Goal: Information Seeking & Learning: Learn about a topic

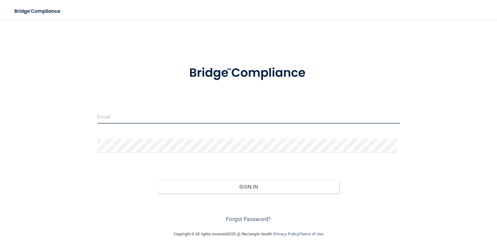
click at [124, 118] on input "email" at bounding box center [248, 117] width 302 height 14
click at [144, 114] on input "email" at bounding box center [248, 117] width 302 height 14
type input "k"
type input "K87paniagua@icloud.com"
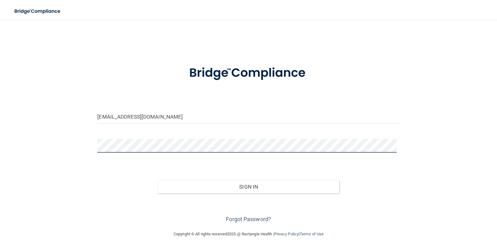
click at [158, 180] on button "Sign In" at bounding box center [248, 187] width 181 height 14
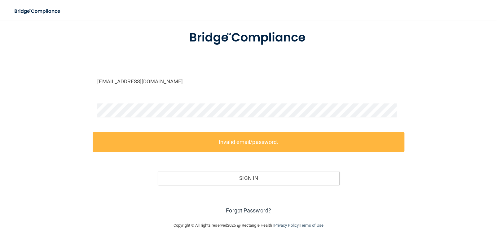
click at [230, 211] on link "Forgot Password?" at bounding box center [248, 210] width 45 height 7
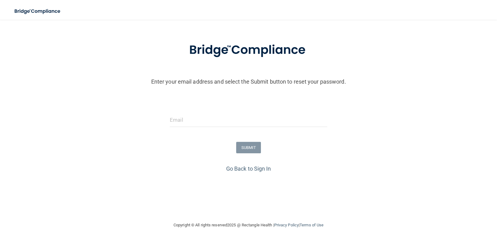
scroll to position [23, 0]
click at [238, 124] on input "email" at bounding box center [248, 120] width 157 height 14
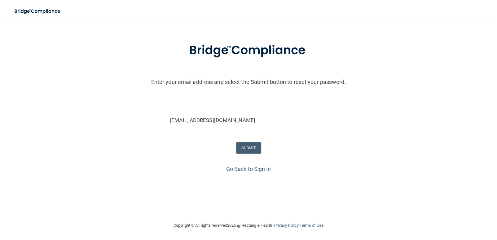
type input "[EMAIL_ADDRESS][DOMAIN_NAME]"
click at [258, 148] on button "SUBMIT" at bounding box center [248, 147] width 25 height 11
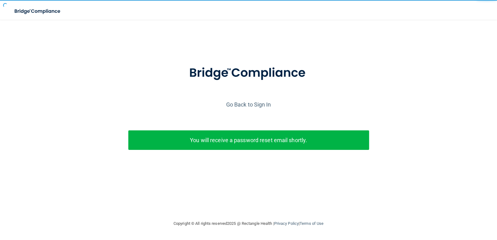
scroll to position [0, 0]
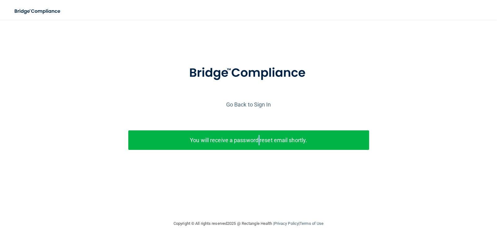
click at [259, 138] on p "You will receive a password reset email shortly." at bounding box center [248, 140] width 231 height 10
click at [335, 223] on div "Copyright © All rights reserved 2025 @ Rectangle Health | Privacy Policy | Term…" at bounding box center [248, 224] width 226 height 20
click at [243, 103] on link "Go Back to Sign In" at bounding box center [248, 104] width 45 height 7
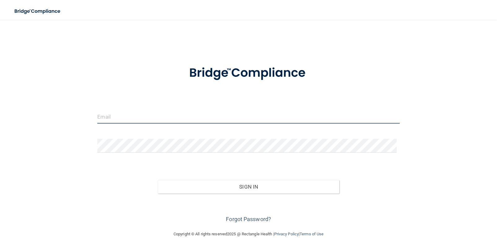
click at [149, 111] on input "email" at bounding box center [248, 117] width 302 height 14
type input "k"
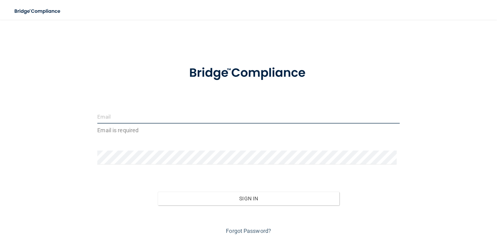
type input "K"
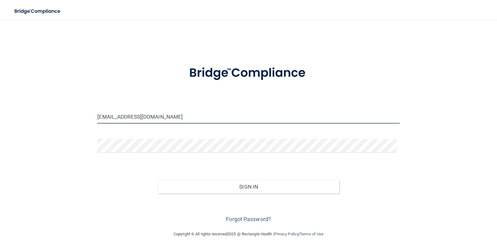
type input "[EMAIL_ADDRESS][DOMAIN_NAME]"
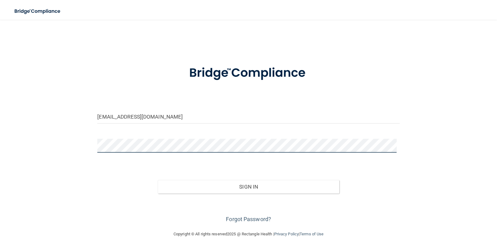
click at [158, 180] on button "Sign In" at bounding box center [248, 187] width 181 height 14
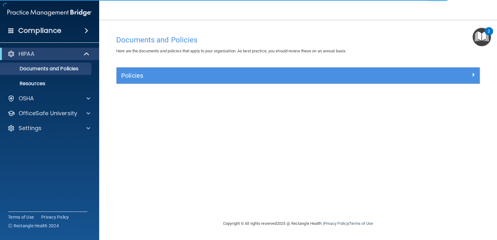
click at [56, 35] on h4 "Compliance" at bounding box center [39, 30] width 43 height 9
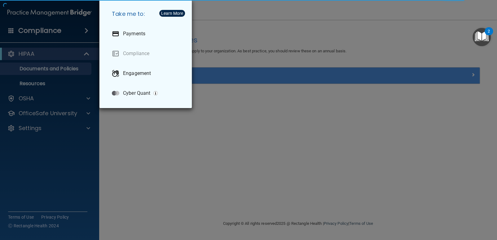
click at [155, 174] on div "Take me to: Payments Compliance Engagement Cyber Quant" at bounding box center [248, 120] width 497 height 240
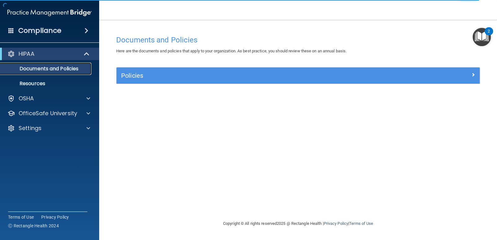
click at [25, 72] on p "Documents and Policies" at bounding box center [46, 69] width 85 height 6
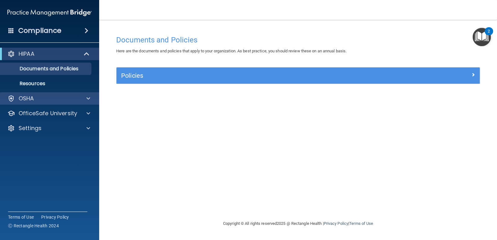
click at [39, 102] on div "OSHA" at bounding box center [49, 98] width 99 height 12
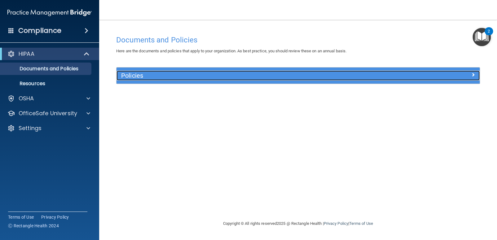
click at [163, 76] on h5 "Policies" at bounding box center [252, 75] width 263 height 7
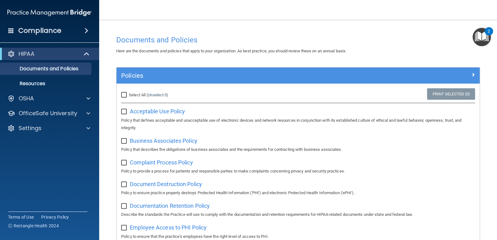
click at [124, 96] on input "Select All (Unselect 0) Unselect All" at bounding box center [124, 95] width 7 height 5
checkbox input "true"
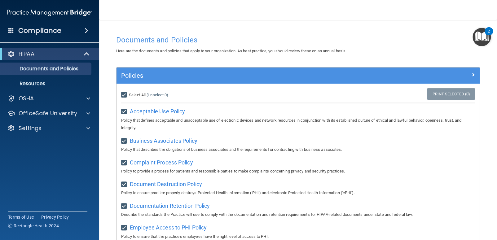
checkbox input "true"
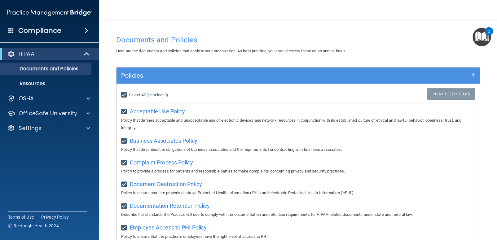
checkbox input "true"
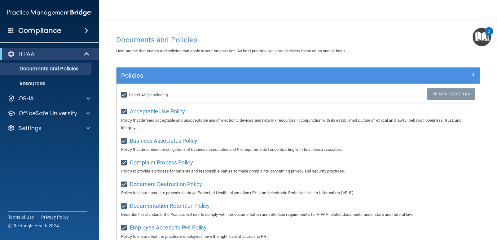
checkbox input "true"
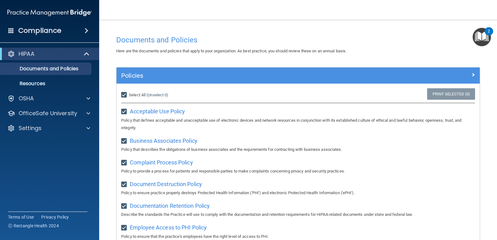
checkbox input "true"
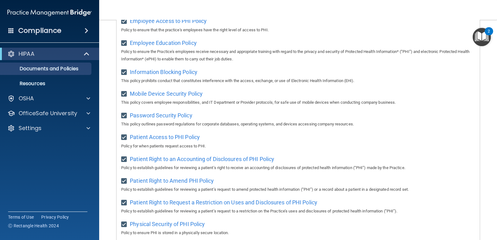
scroll to position [206, 0]
click at [53, 101] on div "OSHA" at bounding box center [41, 98] width 77 height 7
click at [33, 33] on h4 "Compliance" at bounding box center [39, 30] width 43 height 9
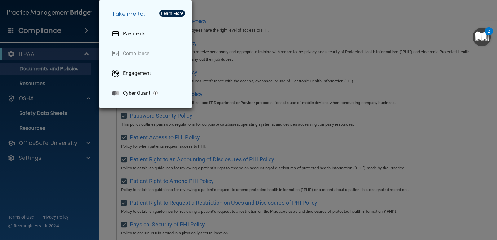
click at [33, 33] on div "Take me to: Payments Compliance Engagement Cyber Quant" at bounding box center [248, 120] width 497 height 240
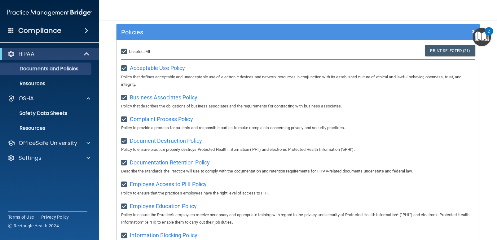
scroll to position [0, 0]
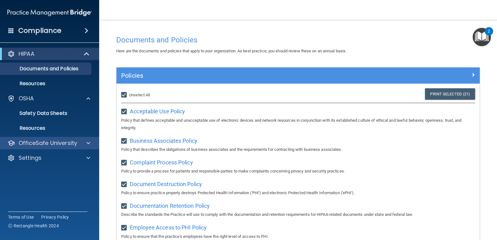
click at [46, 147] on div "OfficeSafe University" at bounding box center [49, 143] width 99 height 12
click at [79, 143] on div "OfficeSafe University" at bounding box center [41, 142] width 77 height 7
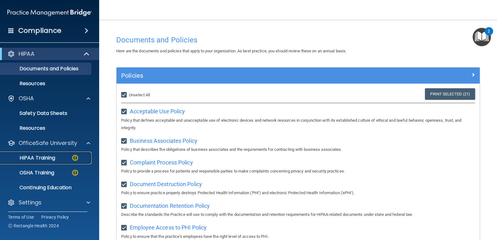
click at [56, 158] on div "HIPAA Training" at bounding box center [46, 158] width 85 height 6
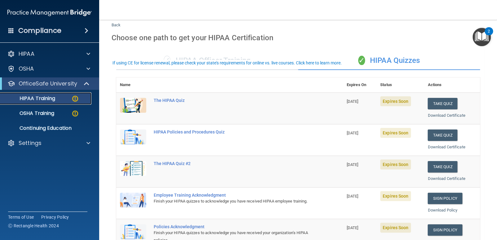
scroll to position [31, 0]
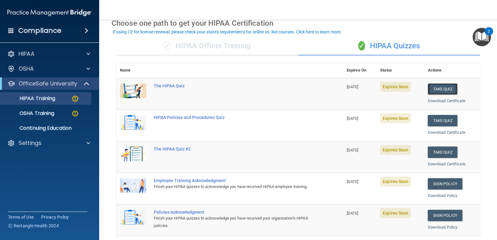
click at [438, 91] on button "Take Quiz" at bounding box center [443, 88] width 30 height 11
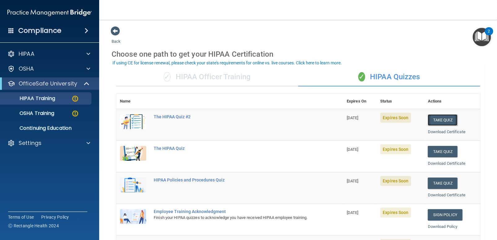
click at [431, 120] on button "Take Quiz" at bounding box center [443, 119] width 30 height 11
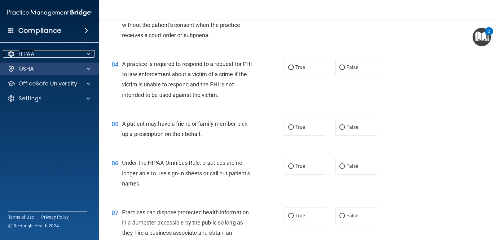
scroll to position [155, 0]
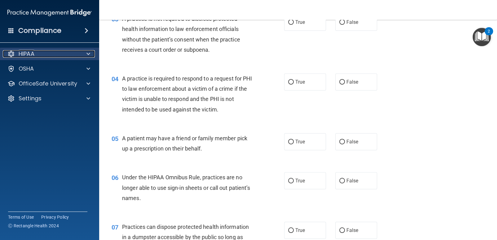
click at [56, 55] on div "HIPAA" at bounding box center [41, 53] width 77 height 7
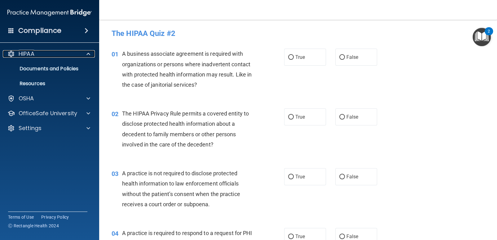
scroll to position [0, 0]
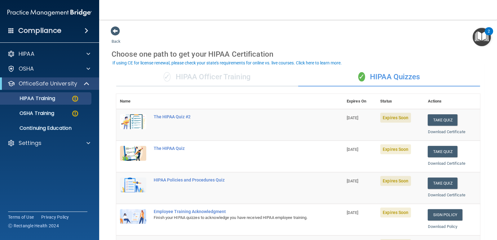
click at [179, 77] on div "✓ HIPAA Officer Training" at bounding box center [207, 77] width 182 height 19
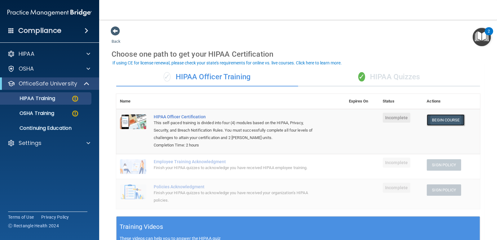
click at [435, 121] on link "Begin Course" at bounding box center [446, 119] width 38 height 11
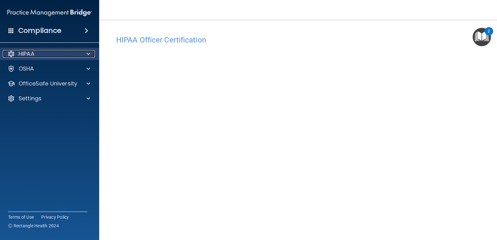
click at [29, 56] on p "HIPAA" at bounding box center [27, 53] width 16 height 7
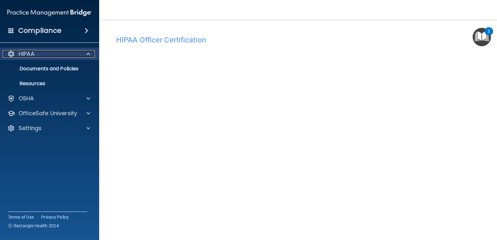
click at [29, 53] on p "HIPAA" at bounding box center [27, 53] width 16 height 7
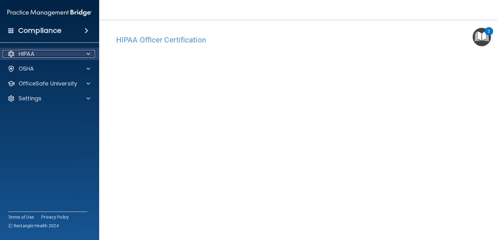
click at [29, 53] on p "HIPAA" at bounding box center [27, 53] width 16 height 7
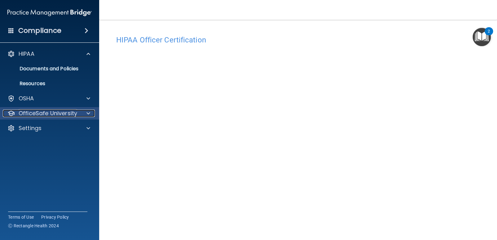
click at [83, 115] on div at bounding box center [87, 113] width 15 height 7
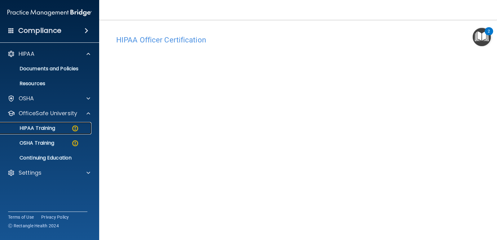
click at [72, 130] on img at bounding box center [75, 129] width 8 height 8
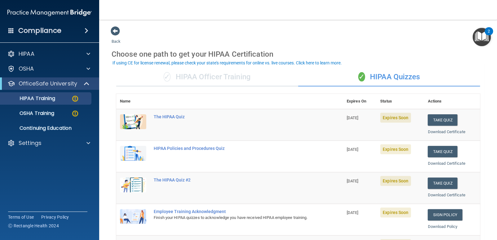
click at [224, 83] on div "✓ HIPAA Officer Training" at bounding box center [207, 77] width 182 height 19
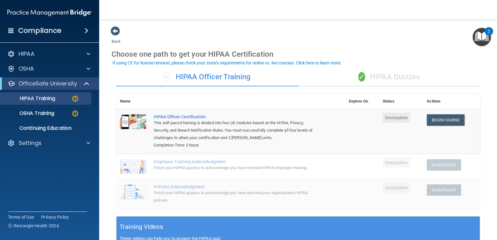
click at [395, 79] on div "✓ HIPAA Quizzes" at bounding box center [389, 77] width 182 height 19
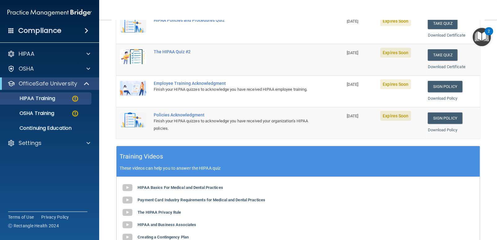
scroll to position [186, 0]
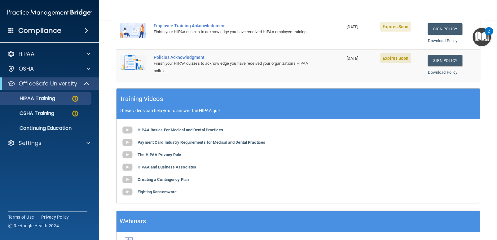
click at [164, 131] on b "HIPAA Basics For Medical and Dental Practices" at bounding box center [181, 129] width 86 height 5
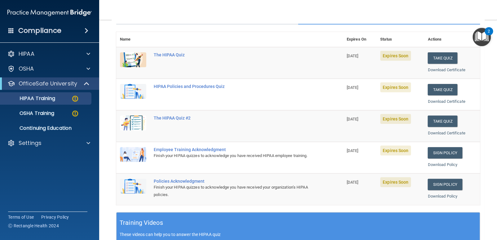
scroll to position [0, 0]
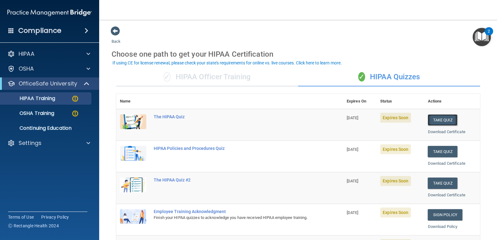
click at [448, 114] on button "Take Quiz" at bounding box center [443, 119] width 30 height 11
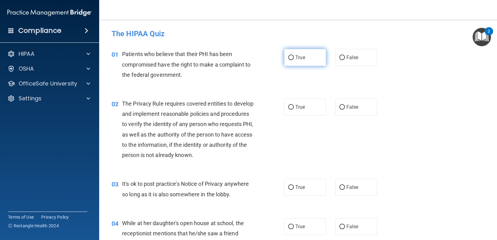
click at [285, 58] on label "True" at bounding box center [305, 57] width 42 height 17
click at [288, 58] on input "True" at bounding box center [291, 57] width 6 height 5
radio input "true"
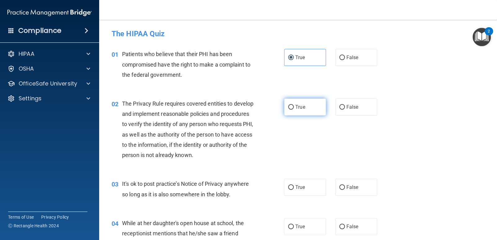
click at [306, 111] on label "True" at bounding box center [305, 107] width 42 height 17
click at [294, 110] on input "True" at bounding box center [291, 107] width 6 height 5
radio input "true"
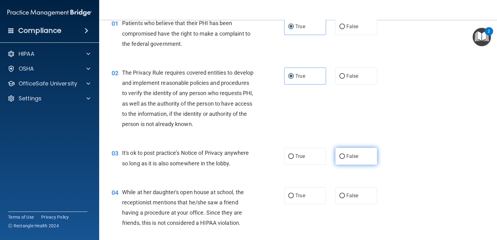
click at [339, 156] on input "False" at bounding box center [342, 156] width 6 height 5
radio input "true"
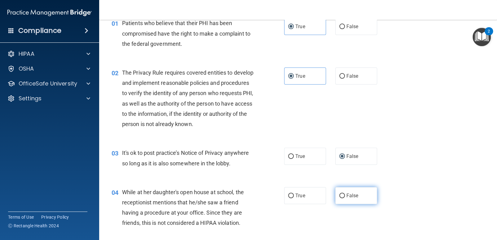
click at [361, 201] on label "False" at bounding box center [356, 195] width 42 height 17
click at [345, 198] on input "False" at bounding box center [342, 196] width 6 height 5
radio input "true"
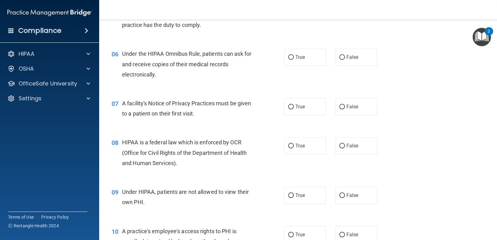
scroll to position [248, 0]
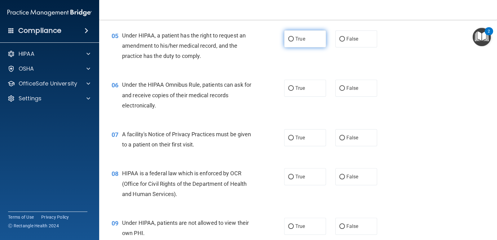
click at [303, 43] on label "True" at bounding box center [305, 38] width 42 height 17
click at [294, 42] on input "True" at bounding box center [291, 39] width 6 height 5
radio input "true"
click at [316, 93] on label "True" at bounding box center [305, 88] width 42 height 17
click at [294, 91] on input "True" at bounding box center [291, 88] width 6 height 5
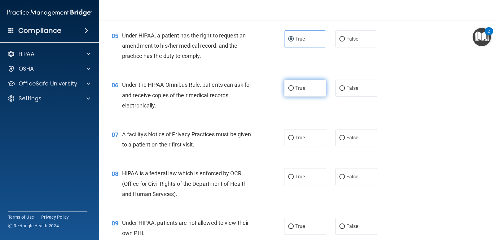
radio input "true"
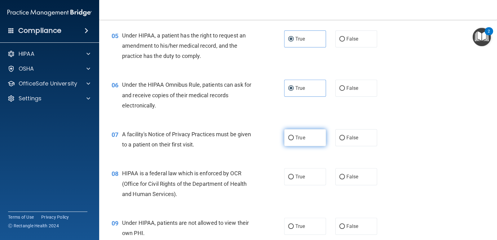
click at [302, 140] on label "True" at bounding box center [305, 137] width 42 height 17
click at [294, 140] on input "True" at bounding box center [291, 138] width 6 height 5
radio input "true"
click at [286, 181] on label "True" at bounding box center [305, 176] width 42 height 17
click at [288, 179] on input "True" at bounding box center [291, 177] width 6 height 5
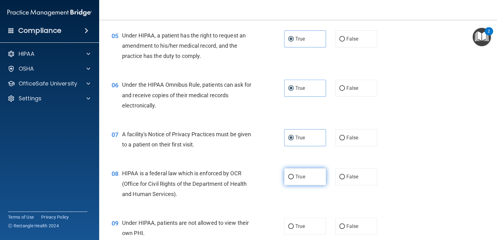
radio input "true"
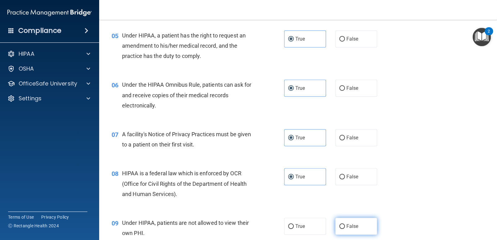
click at [340, 227] on input "False" at bounding box center [342, 226] width 6 height 5
radio input "true"
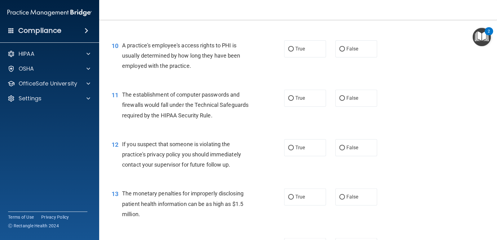
scroll to position [465, 0]
click at [343, 41] on label "False" at bounding box center [356, 48] width 42 height 17
click at [343, 46] on input "False" at bounding box center [342, 48] width 6 height 5
radio input "true"
click at [311, 104] on label "True" at bounding box center [305, 97] width 42 height 17
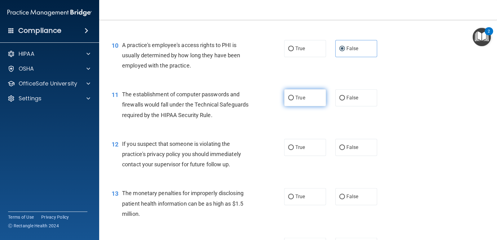
click at [294, 100] on input "True" at bounding box center [291, 98] width 6 height 5
radio input "true"
click at [305, 147] on label "True" at bounding box center [305, 147] width 42 height 17
click at [294, 147] on input "True" at bounding box center [291, 147] width 6 height 5
radio input "true"
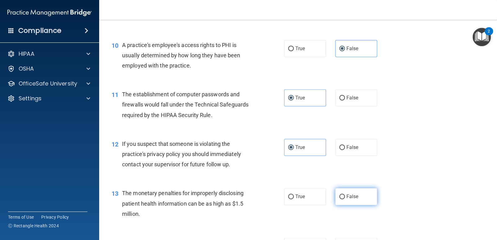
click at [366, 201] on label "False" at bounding box center [356, 196] width 42 height 17
click at [345, 199] on input "False" at bounding box center [342, 197] width 6 height 5
radio input "true"
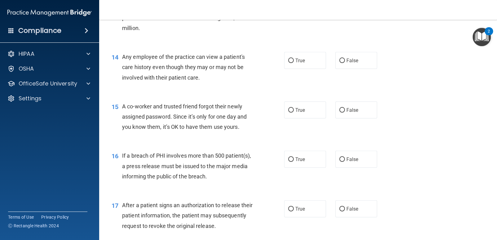
scroll to position [681, 0]
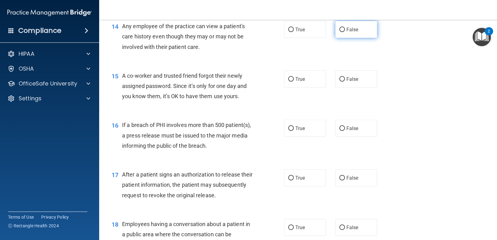
click at [342, 34] on label "False" at bounding box center [356, 29] width 42 height 17
click at [342, 32] on input "False" at bounding box center [342, 30] width 6 height 5
radio input "true"
click at [346, 84] on label "False" at bounding box center [356, 79] width 42 height 17
click at [345, 82] on input "False" at bounding box center [342, 79] width 6 height 5
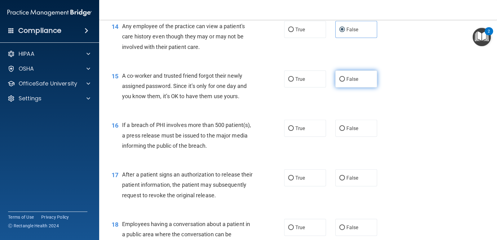
radio input "true"
click at [317, 130] on label "True" at bounding box center [305, 128] width 42 height 17
click at [294, 130] on input "True" at bounding box center [291, 128] width 6 height 5
radio input "true"
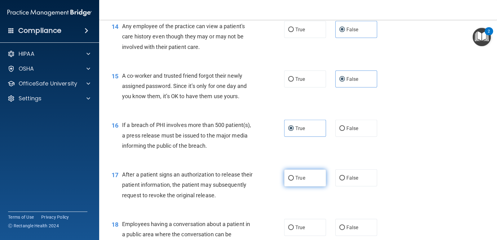
click at [295, 179] on span "True" at bounding box center [300, 178] width 10 height 6
click at [294, 179] on input "True" at bounding box center [291, 178] width 6 height 5
radio input "true"
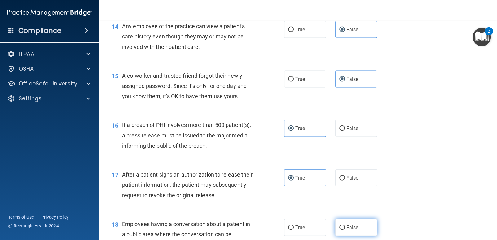
click at [368, 232] on label "False" at bounding box center [356, 227] width 42 height 17
click at [345, 230] on input "False" at bounding box center [342, 228] width 6 height 5
radio input "true"
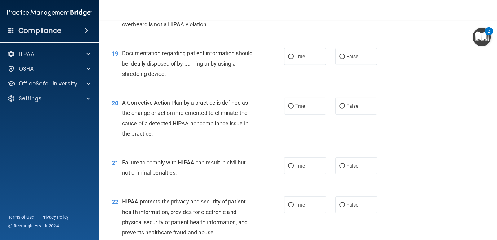
scroll to position [933, 0]
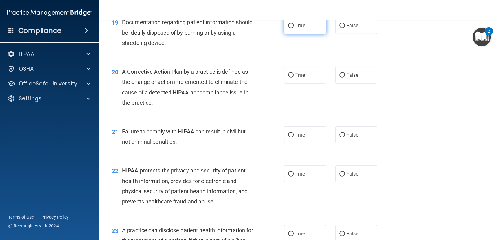
click at [310, 33] on label "True" at bounding box center [305, 25] width 42 height 17
click at [294, 28] on input "True" at bounding box center [291, 26] width 6 height 5
radio input "true"
click at [310, 82] on label "True" at bounding box center [305, 75] width 42 height 17
click at [294, 78] on input "True" at bounding box center [291, 75] width 6 height 5
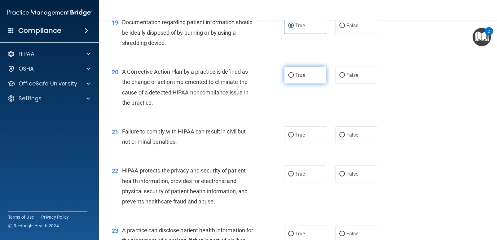
radio input "true"
click at [349, 139] on label "False" at bounding box center [356, 134] width 42 height 17
click at [345, 138] on input "False" at bounding box center [342, 135] width 6 height 5
radio input "true"
click at [288, 173] on input "True" at bounding box center [291, 174] width 6 height 5
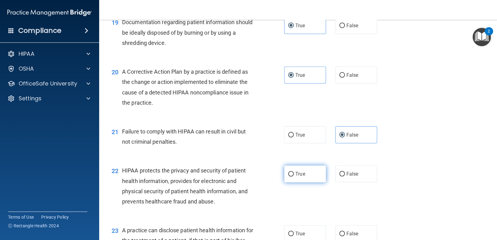
radio input "true"
click at [308, 229] on label "True" at bounding box center [305, 233] width 42 height 17
click at [294, 232] on input "True" at bounding box center [291, 234] width 6 height 5
radio input "true"
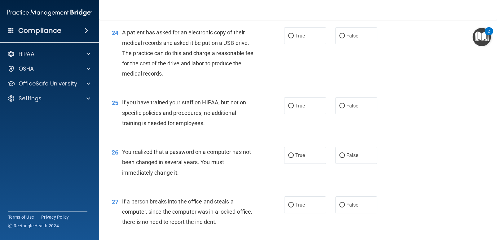
scroll to position [1212, 0]
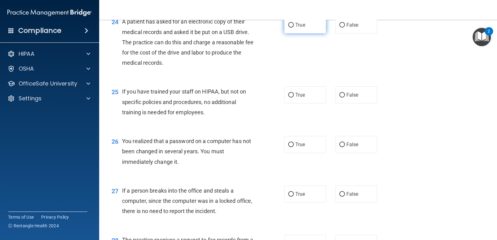
click at [290, 30] on label "True" at bounding box center [305, 24] width 42 height 17
click at [290, 28] on input "True" at bounding box center [291, 25] width 6 height 5
radio input "true"
click at [344, 98] on label "False" at bounding box center [356, 94] width 42 height 17
click at [344, 98] on input "False" at bounding box center [342, 95] width 6 height 5
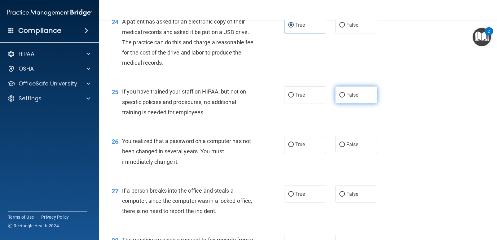
radio input "true"
click at [315, 150] on label "True" at bounding box center [305, 144] width 42 height 17
click at [294, 147] on input "True" at bounding box center [291, 145] width 6 height 5
radio input "true"
click at [366, 193] on label "False" at bounding box center [356, 194] width 42 height 17
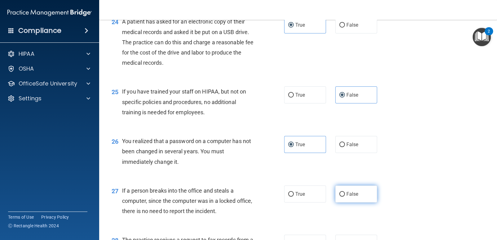
click at [345, 193] on input "False" at bounding box center [342, 194] width 6 height 5
radio input "true"
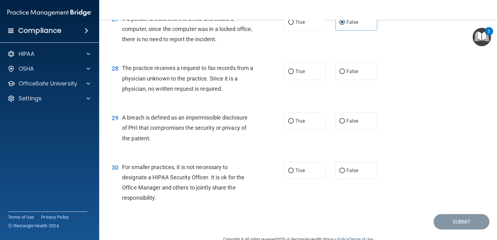
scroll to position [1398, 0]
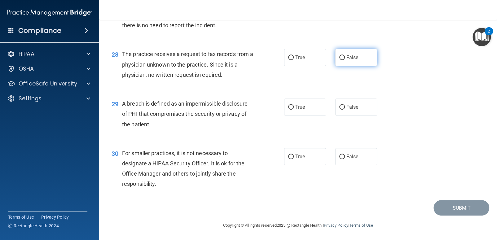
click at [368, 55] on label "False" at bounding box center [356, 57] width 42 height 17
click at [345, 55] on input "False" at bounding box center [342, 57] width 6 height 5
radio input "true"
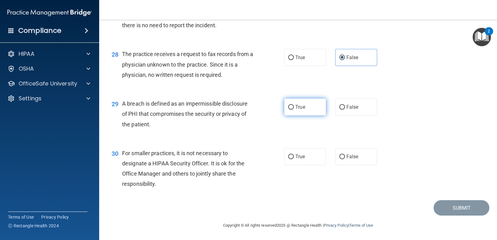
click at [295, 108] on span "True" at bounding box center [300, 107] width 10 height 6
click at [294, 108] on input "True" at bounding box center [291, 107] width 6 height 5
radio input "true"
click at [346, 161] on label "False" at bounding box center [356, 156] width 42 height 17
click at [345, 159] on input "False" at bounding box center [342, 157] width 6 height 5
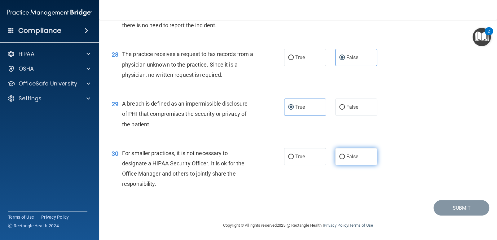
radio input "true"
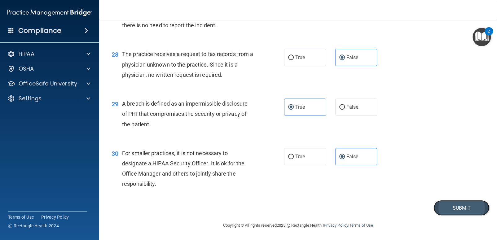
click at [468, 213] on button "Submit" at bounding box center [462, 208] width 56 height 16
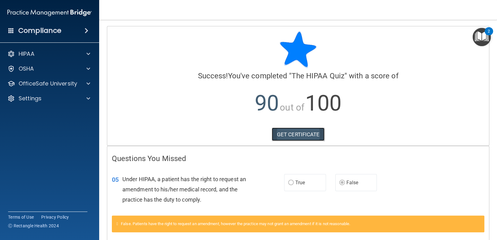
click at [286, 134] on link "GET CERTIFICATE" at bounding box center [298, 135] width 53 height 14
click at [14, 59] on div "HIPAA" at bounding box center [49, 54] width 99 height 12
click at [29, 32] on h4 "Compliance" at bounding box center [39, 30] width 43 height 9
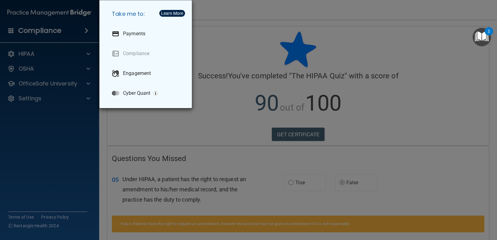
click at [47, 53] on div "Take me to: Payments Compliance Engagement Cyber Quant" at bounding box center [248, 120] width 497 height 240
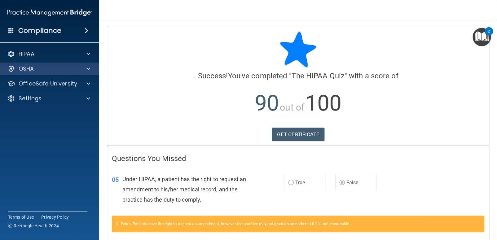
click at [55, 73] on div "OSHA" at bounding box center [49, 69] width 99 height 12
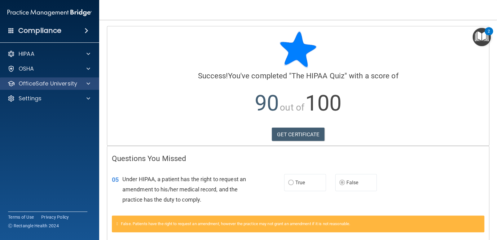
click at [82, 88] on div "OfficeSafe University" at bounding box center [49, 83] width 99 height 12
click at [87, 81] on span at bounding box center [88, 83] width 4 height 7
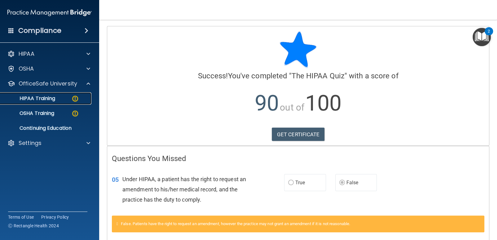
click at [55, 98] on p "HIPAA Training" at bounding box center [29, 98] width 51 height 6
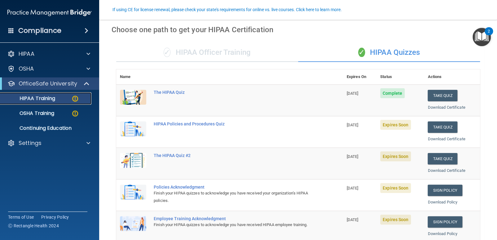
scroll to position [62, 0]
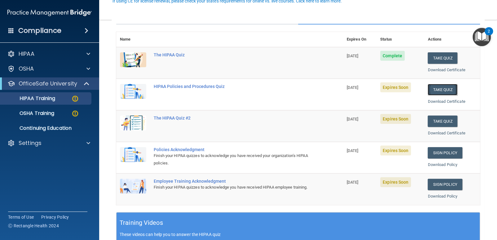
click at [442, 93] on button "Take Quiz" at bounding box center [443, 89] width 30 height 11
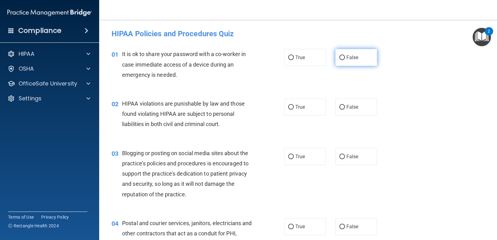
click at [335, 60] on label "False" at bounding box center [356, 57] width 42 height 17
click at [339, 60] on input "False" at bounding box center [342, 57] width 6 height 5
radio input "true"
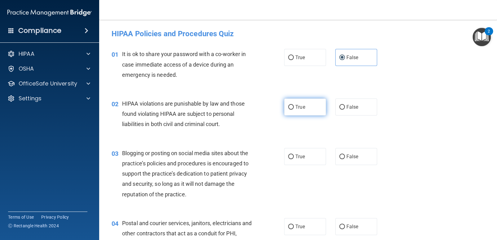
click at [315, 110] on label "True" at bounding box center [305, 107] width 42 height 17
click at [294, 110] on input "True" at bounding box center [291, 107] width 6 height 5
radio input "true"
click at [342, 153] on label "False" at bounding box center [356, 156] width 42 height 17
click at [342, 155] on input "False" at bounding box center [342, 157] width 6 height 5
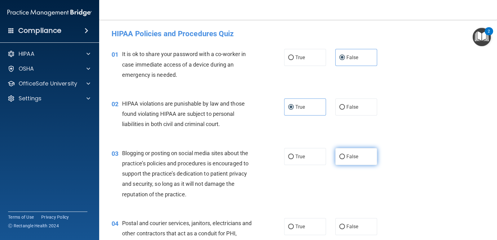
radio input "true"
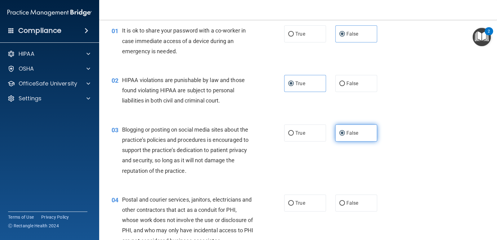
scroll to position [93, 0]
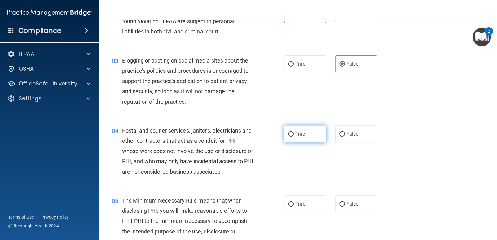
click at [287, 139] on label "True" at bounding box center [305, 134] width 42 height 17
click at [288, 137] on input "True" at bounding box center [291, 134] width 6 height 5
radio input "true"
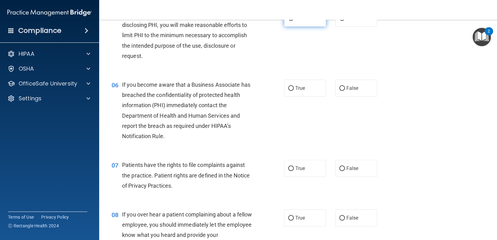
scroll to position [248, 0]
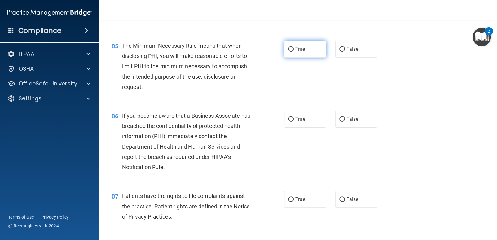
click at [311, 48] on label "True" at bounding box center [305, 49] width 42 height 17
click at [294, 48] on input "True" at bounding box center [291, 49] width 6 height 5
radio input "true"
click at [346, 117] on span "False" at bounding box center [352, 119] width 12 height 6
click at [345, 117] on input "False" at bounding box center [342, 119] width 6 height 5
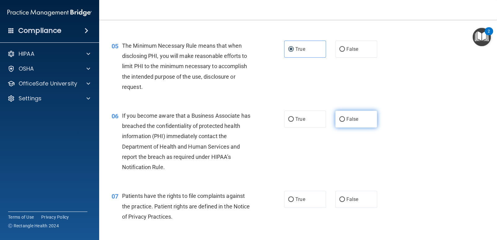
radio input "true"
click at [306, 206] on label "True" at bounding box center [305, 199] width 42 height 17
click at [294, 202] on input "True" at bounding box center [291, 199] width 6 height 5
radio input "true"
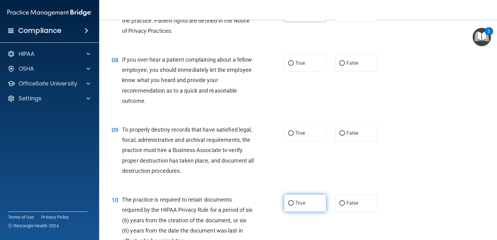
scroll to position [465, 0]
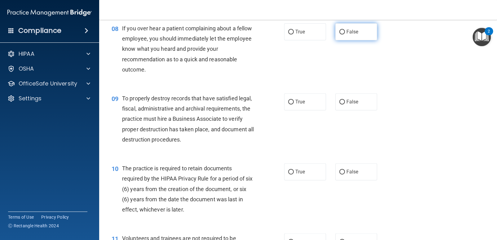
click at [338, 38] on label "False" at bounding box center [356, 31] width 42 height 17
click at [339, 34] on input "False" at bounding box center [342, 32] width 6 height 5
radio input "true"
click at [295, 103] on span "True" at bounding box center [300, 102] width 10 height 6
click at [294, 103] on input "True" at bounding box center [291, 102] width 6 height 5
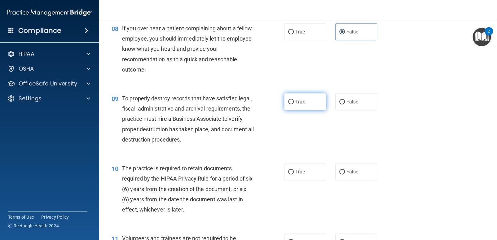
radio input "true"
click at [363, 178] on label "False" at bounding box center [356, 171] width 42 height 17
click at [345, 174] on input "False" at bounding box center [342, 172] width 6 height 5
radio input "true"
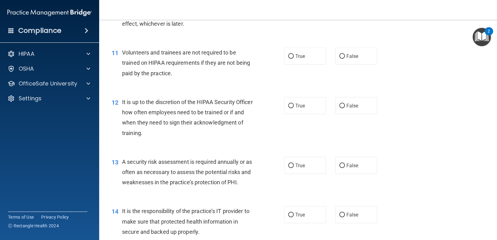
scroll to position [681, 0]
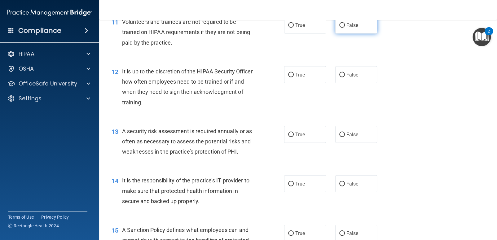
click at [364, 29] on label "False" at bounding box center [356, 25] width 42 height 17
click at [345, 28] on input "False" at bounding box center [342, 25] width 6 height 5
radio input "true"
click at [310, 68] on label "True" at bounding box center [305, 74] width 42 height 17
click at [294, 73] on input "True" at bounding box center [291, 75] width 6 height 5
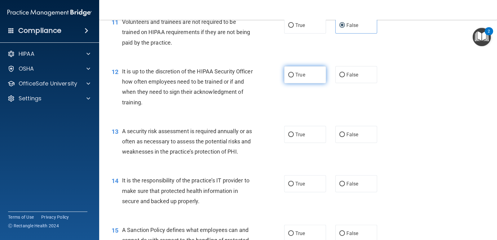
radio input "true"
click at [295, 135] on span "True" at bounding box center [300, 135] width 10 height 6
click at [294, 135] on input "True" at bounding box center [291, 135] width 6 height 5
radio input "true"
click at [346, 186] on span "False" at bounding box center [352, 184] width 12 height 6
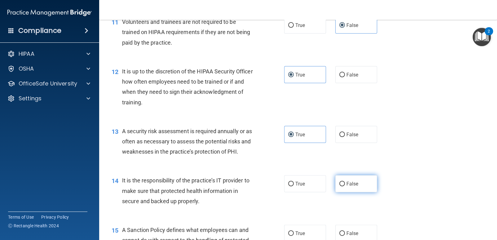
click at [345, 186] on input "False" at bounding box center [342, 184] width 6 height 5
radio input "true"
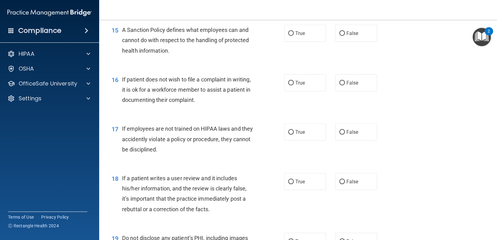
scroll to position [867, 0]
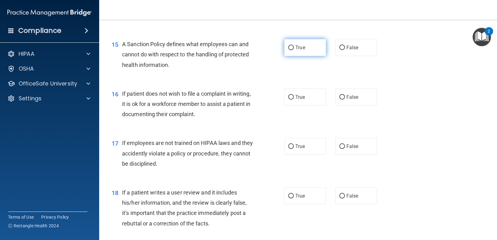
click at [315, 46] on label "True" at bounding box center [305, 47] width 42 height 17
click at [294, 46] on input "True" at bounding box center [291, 48] width 6 height 5
radio input "true"
click at [314, 97] on label "True" at bounding box center [305, 97] width 42 height 17
click at [294, 97] on input "True" at bounding box center [291, 97] width 6 height 5
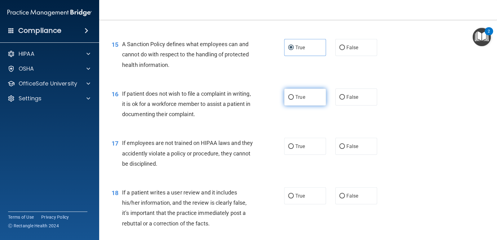
radio input "true"
click at [341, 155] on div "17 If employees are not trained on HIPAA laws and they accidently violate a pol…" at bounding box center [298, 155] width 382 height 50
click at [339, 152] on label "False" at bounding box center [356, 146] width 42 height 17
click at [339, 149] on input "False" at bounding box center [342, 146] width 6 height 5
radio input "true"
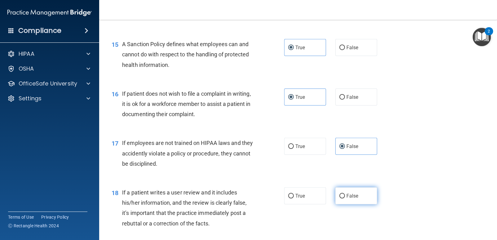
click at [345, 202] on label "False" at bounding box center [356, 195] width 42 height 17
click at [345, 199] on input "False" at bounding box center [342, 196] width 6 height 5
radio input "true"
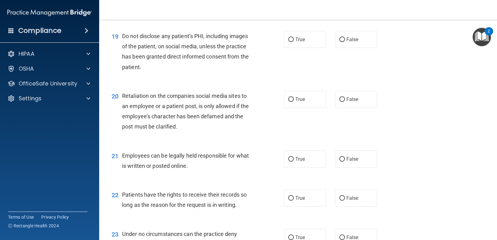
scroll to position [1085, 0]
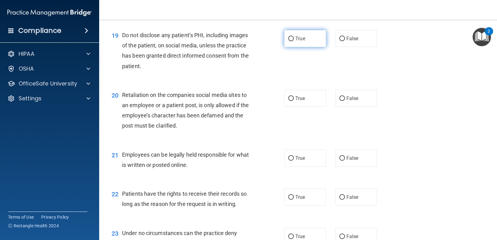
click at [295, 37] on span "True" at bounding box center [300, 39] width 10 height 6
click at [293, 37] on input "True" at bounding box center [291, 39] width 6 height 5
radio input "true"
click at [346, 97] on span "False" at bounding box center [352, 98] width 12 height 6
click at [345, 97] on input "False" at bounding box center [342, 98] width 6 height 5
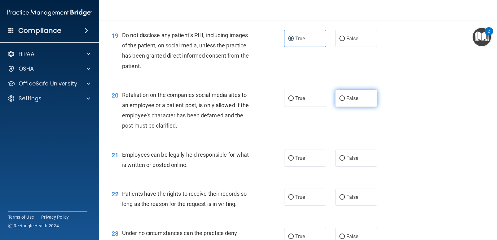
radio input "true"
click at [306, 160] on label "True" at bounding box center [305, 158] width 42 height 17
click at [294, 160] on input "True" at bounding box center [291, 158] width 6 height 5
radio input "true"
click at [348, 190] on label "False" at bounding box center [356, 197] width 42 height 17
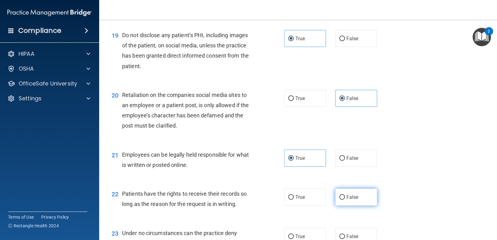
click at [345, 195] on input "False" at bounding box center [342, 197] width 6 height 5
radio input "true"
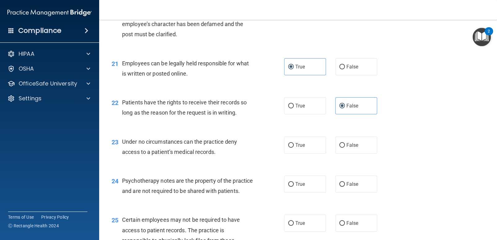
scroll to position [1177, 0]
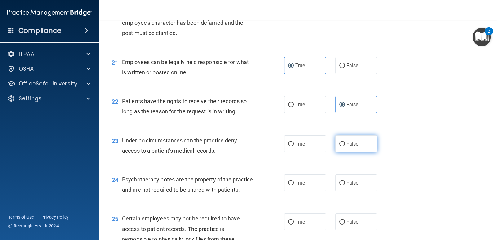
click at [346, 145] on span "False" at bounding box center [352, 144] width 12 height 6
click at [345, 145] on input "False" at bounding box center [342, 144] width 6 height 5
radio input "true"
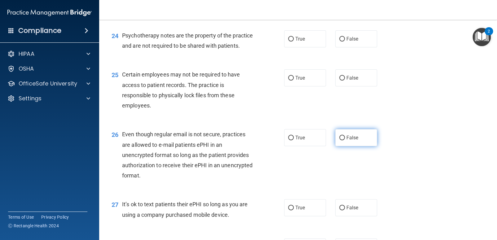
scroll to position [1332, 0]
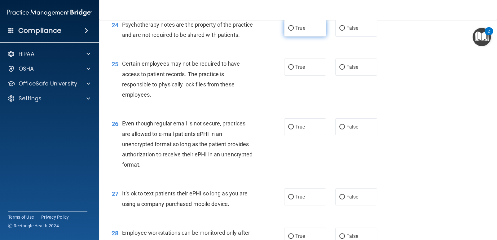
click at [306, 31] on label "True" at bounding box center [305, 28] width 42 height 17
click at [294, 31] on input "True" at bounding box center [291, 28] width 6 height 5
radio input "true"
click at [286, 69] on label "True" at bounding box center [305, 67] width 42 height 17
click at [288, 69] on input "True" at bounding box center [291, 67] width 6 height 5
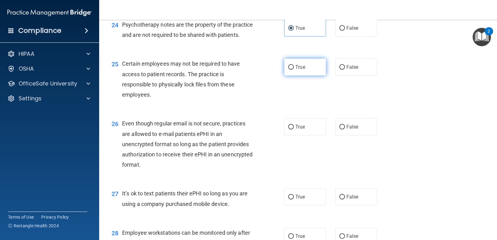
radio input "true"
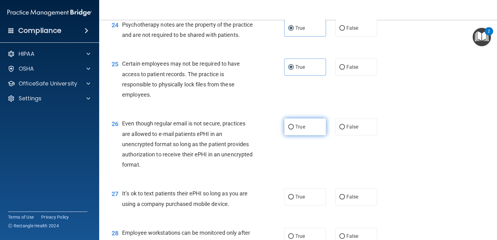
click at [311, 135] on label "True" at bounding box center [305, 126] width 42 height 17
click at [294, 130] on input "True" at bounding box center [291, 127] width 6 height 5
radio input "true"
click at [359, 202] on label "False" at bounding box center [356, 196] width 42 height 17
click at [345, 200] on input "False" at bounding box center [342, 197] width 6 height 5
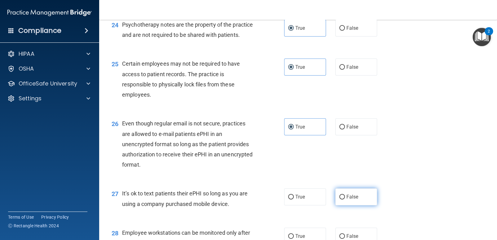
radio input "true"
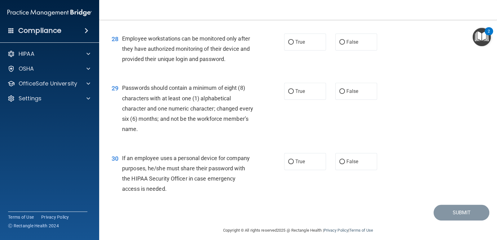
scroll to position [1542, 0]
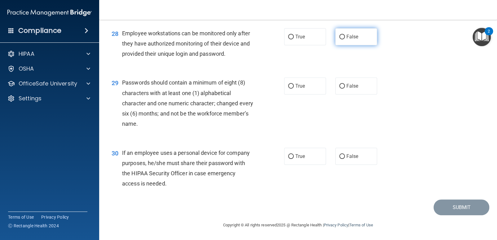
click at [341, 41] on label "False" at bounding box center [356, 36] width 42 height 17
click at [341, 39] on input "False" at bounding box center [342, 37] width 6 height 5
radio input "true"
click at [343, 87] on label "False" at bounding box center [356, 85] width 42 height 17
click at [343, 87] on input "False" at bounding box center [342, 86] width 6 height 5
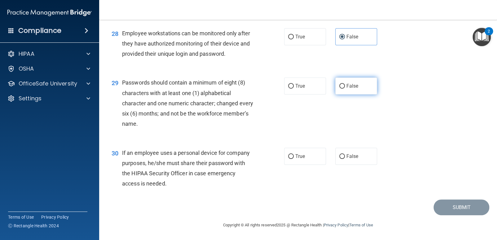
radio input "true"
click at [346, 165] on div "30 If an employee uses a personal device for company purposes, he/she must shar…" at bounding box center [298, 170] width 382 height 60
click at [352, 147] on div "30 If an employee uses a personal device for company purposes, he/she must shar…" at bounding box center [298, 170] width 382 height 60
click at [352, 169] on div "30 If an employee uses a personal device for company purposes, he/she must shar…" at bounding box center [298, 170] width 382 height 60
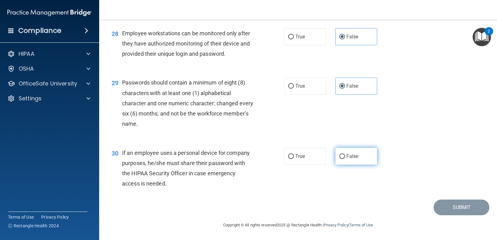
click at [349, 156] on span "False" at bounding box center [352, 156] width 12 height 6
click at [345, 156] on input "False" at bounding box center [342, 156] width 6 height 5
radio input "true"
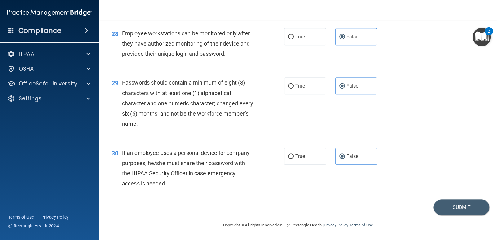
click at [466, 222] on footer "Copyright © All rights reserved 2025 @ Rectangle Health | Privacy Policy | Term…" at bounding box center [298, 224] width 373 height 19
click at [460, 213] on button "Submit" at bounding box center [462, 208] width 56 height 16
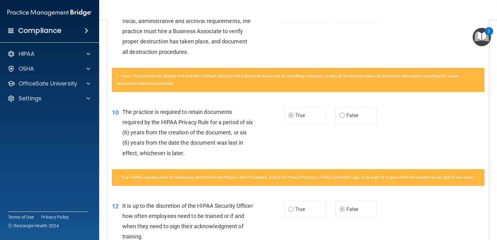
scroll to position [45, 0]
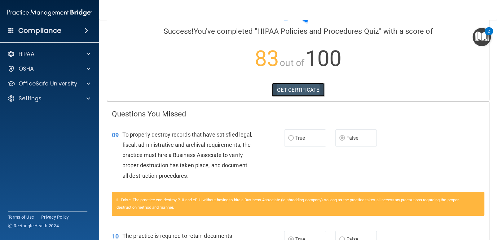
click at [291, 93] on link "GET CERTIFICATE" at bounding box center [298, 90] width 53 height 14
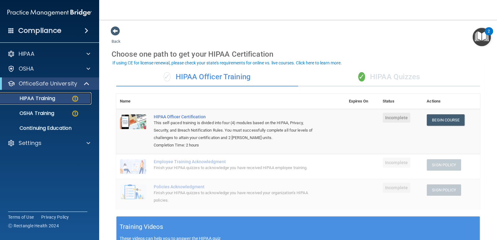
click at [43, 102] on link "HIPAA Training" at bounding box center [43, 98] width 98 height 12
click at [385, 82] on div "✓ HIPAA Quizzes" at bounding box center [389, 77] width 182 height 19
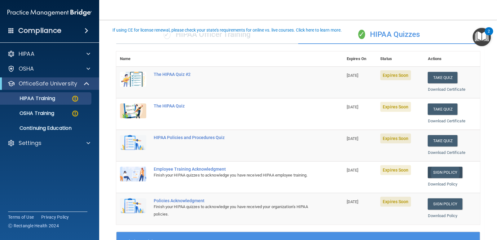
scroll to position [62, 0]
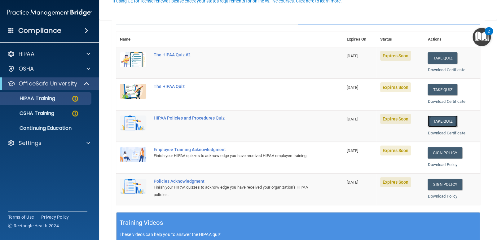
click at [428, 122] on button "Take Quiz" at bounding box center [443, 121] width 30 height 11
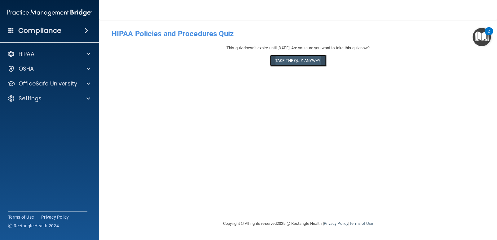
click at [314, 64] on button "Take the quiz anyway!" at bounding box center [298, 60] width 56 height 11
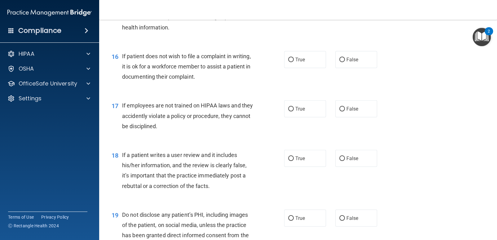
scroll to position [829, 0]
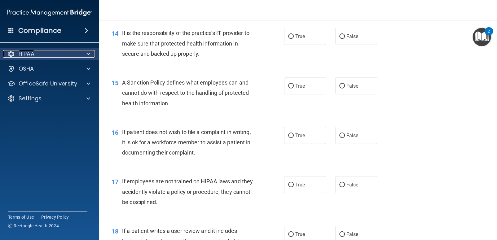
click at [38, 56] on div "HIPAA" at bounding box center [41, 53] width 77 height 7
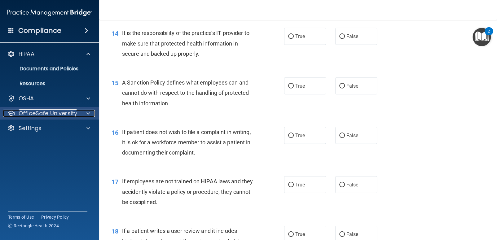
click at [40, 113] on p "OfficeSafe University" at bounding box center [48, 113] width 59 height 7
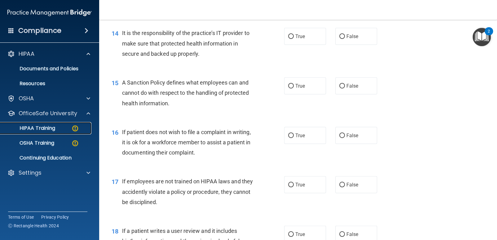
click at [60, 129] on div "HIPAA Training" at bounding box center [46, 128] width 85 height 6
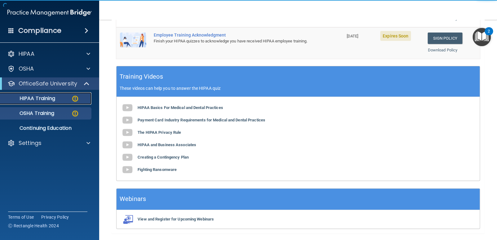
scroll to position [194, 0]
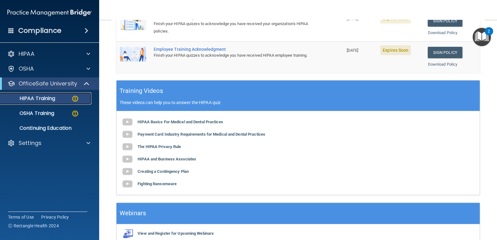
click at [50, 101] on p "HIPAA Training" at bounding box center [29, 98] width 51 height 6
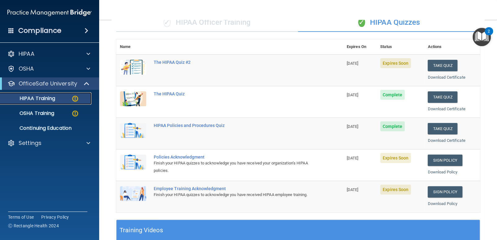
scroll to position [39, 0]
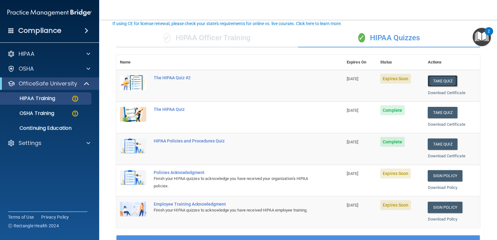
click at [432, 79] on button "Take Quiz" at bounding box center [443, 80] width 30 height 11
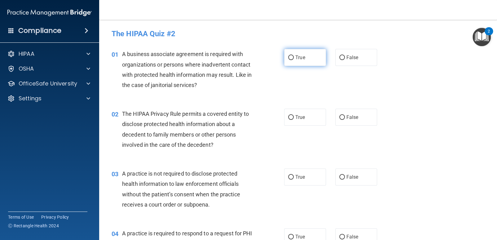
click at [303, 65] on label "True" at bounding box center [305, 57] width 42 height 17
click at [294, 60] on input "True" at bounding box center [291, 57] width 6 height 5
radio input "true"
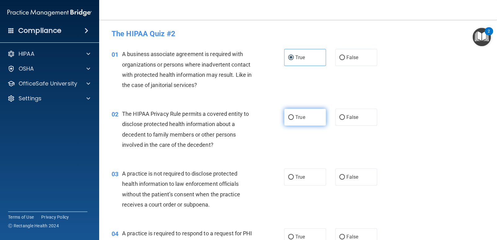
click at [293, 122] on label "True" at bounding box center [305, 117] width 42 height 17
click at [293, 120] on input "True" at bounding box center [291, 117] width 6 height 5
radio input "true"
click at [339, 175] on input "False" at bounding box center [342, 177] width 6 height 5
radio input "true"
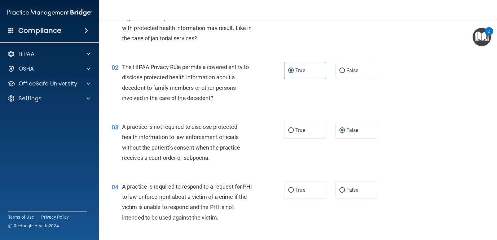
scroll to position [62, 0]
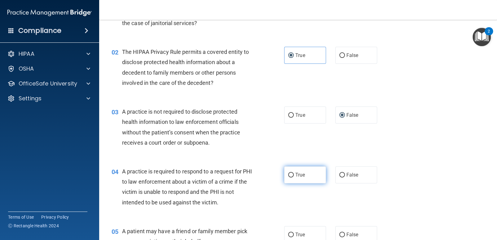
click at [301, 171] on label "True" at bounding box center [305, 174] width 42 height 17
click at [294, 173] on input "True" at bounding box center [291, 175] width 6 height 5
radio input "true"
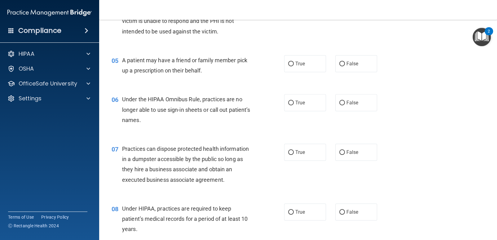
scroll to position [248, 0]
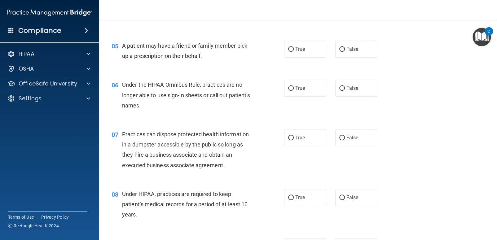
click at [332, 48] on div "True False" at bounding box center [334, 49] width 100 height 17
click at [304, 46] on label "True" at bounding box center [305, 49] width 42 height 17
click at [294, 47] on input "True" at bounding box center [291, 49] width 6 height 5
radio input "true"
click at [305, 90] on label "True" at bounding box center [305, 88] width 42 height 17
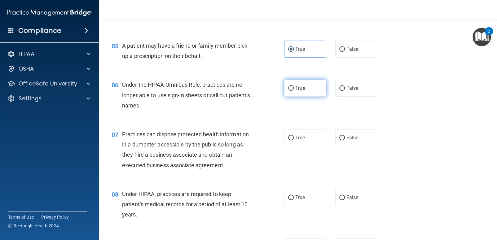
click at [294, 90] on input "True" at bounding box center [291, 88] width 6 height 5
radio input "true"
click at [357, 142] on label "False" at bounding box center [356, 137] width 42 height 17
click at [345, 140] on input "False" at bounding box center [342, 138] width 6 height 5
radio input "true"
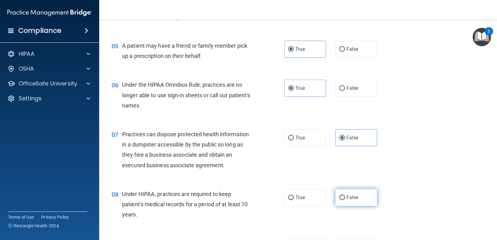
click at [370, 205] on label "False" at bounding box center [356, 197] width 42 height 17
click at [345, 200] on input "False" at bounding box center [342, 198] width 6 height 5
radio input "true"
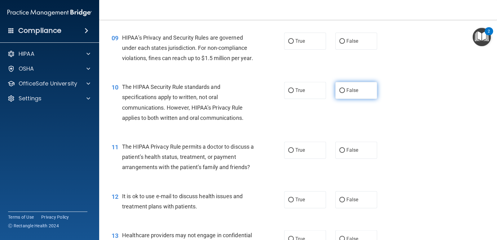
scroll to position [465, 0]
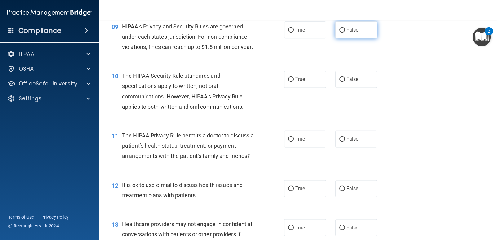
click at [350, 33] on span "False" at bounding box center [352, 30] width 12 height 6
click at [345, 33] on input "False" at bounding box center [342, 30] width 6 height 5
radio input "true"
click at [306, 88] on label "True" at bounding box center [305, 79] width 42 height 17
click at [294, 82] on input "True" at bounding box center [291, 79] width 6 height 5
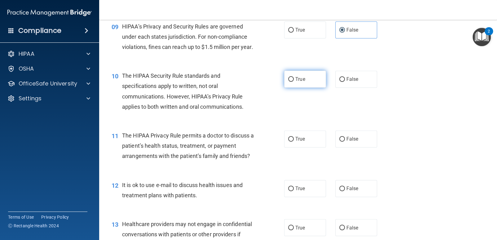
radio input "true"
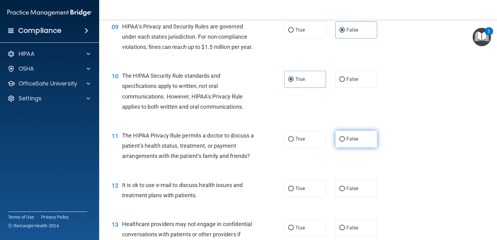
click at [335, 148] on label "False" at bounding box center [356, 138] width 42 height 17
click at [339, 142] on input "False" at bounding box center [342, 139] width 6 height 5
radio input "true"
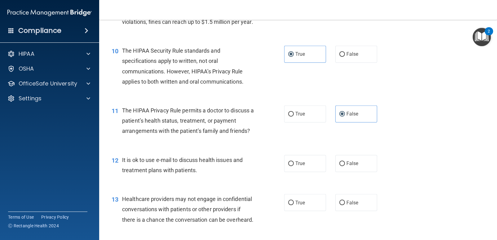
scroll to position [527, 0]
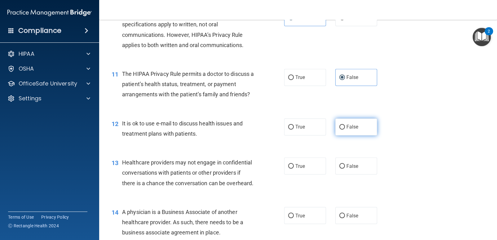
click at [344, 135] on label "False" at bounding box center [356, 126] width 42 height 17
click at [344, 130] on input "False" at bounding box center [342, 127] width 6 height 5
radio input "true"
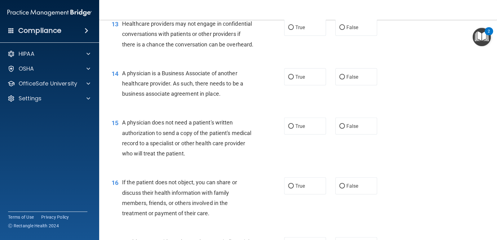
scroll to position [651, 0]
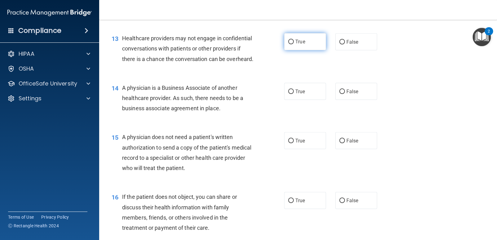
click at [287, 50] on label "True" at bounding box center [305, 41] width 42 height 17
click at [288, 44] on input "True" at bounding box center [291, 42] width 6 height 5
radio input "true"
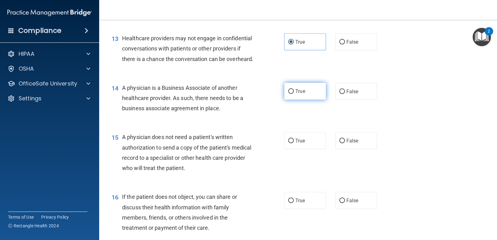
click at [313, 100] on label "True" at bounding box center [305, 91] width 42 height 17
click at [294, 94] on input "True" at bounding box center [291, 91] width 6 height 5
radio input "true"
click at [336, 149] on label "False" at bounding box center [356, 140] width 42 height 17
click at [339, 143] on input "False" at bounding box center [342, 141] width 6 height 5
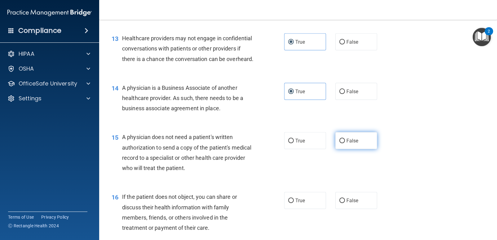
radio input "true"
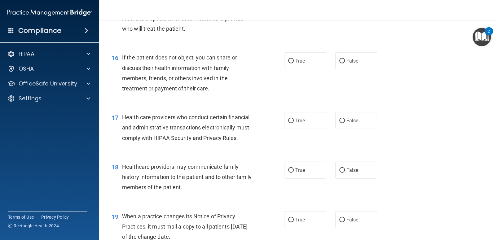
scroll to position [806, 0]
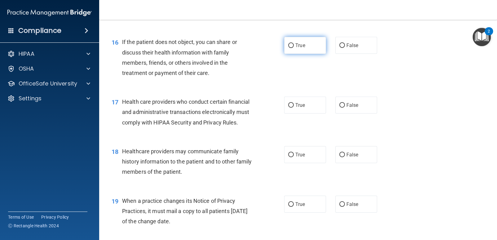
click at [297, 54] on label "True" at bounding box center [305, 45] width 42 height 17
click at [294, 48] on input "True" at bounding box center [291, 45] width 6 height 5
radio input "true"
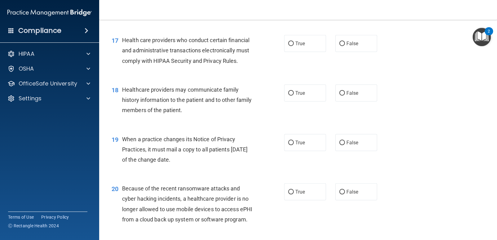
scroll to position [899, 0]
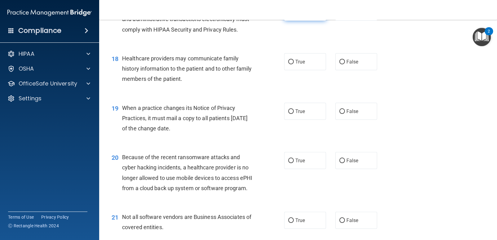
click at [309, 21] on label "True" at bounding box center [305, 12] width 42 height 17
click at [294, 15] on input "True" at bounding box center [291, 12] width 6 height 5
radio input "true"
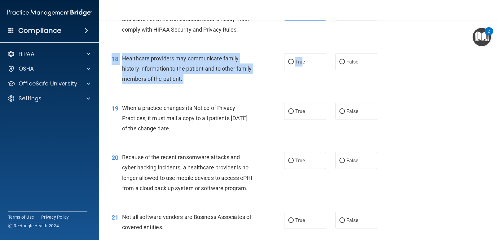
click at [299, 91] on div "18 Healthcare providers may communicate family history information to the patie…" at bounding box center [298, 71] width 382 height 50
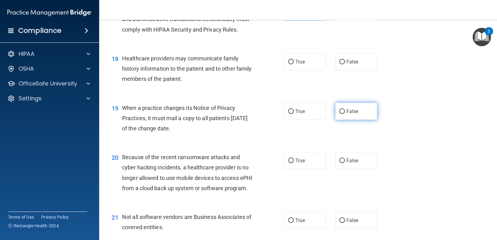
click at [344, 120] on label "False" at bounding box center [356, 111] width 42 height 17
click at [344, 114] on input "False" at bounding box center [342, 111] width 6 height 5
radio input "true"
click at [296, 70] on label "True" at bounding box center [305, 61] width 42 height 17
click at [294, 64] on input "True" at bounding box center [291, 62] width 6 height 5
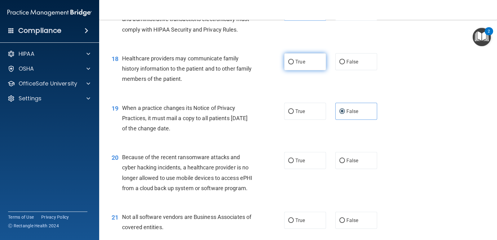
radio input "true"
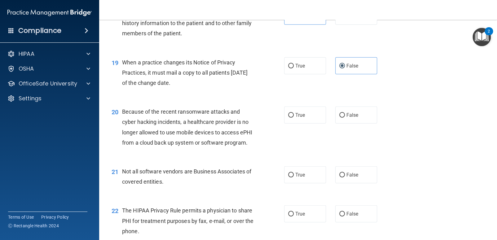
scroll to position [961, 0]
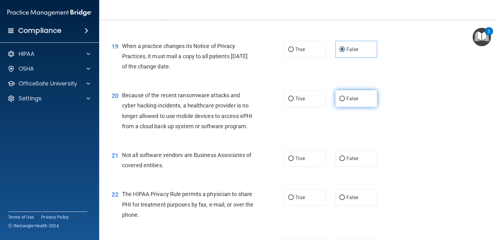
click at [359, 107] on label "False" at bounding box center [356, 98] width 42 height 17
click at [345, 101] on input "False" at bounding box center [342, 99] width 6 height 5
radio input "true"
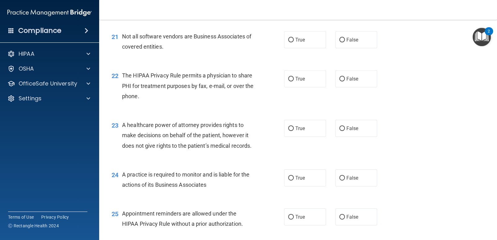
scroll to position [1116, 0]
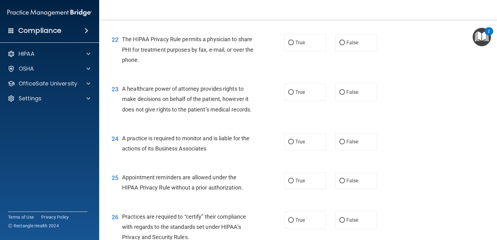
click at [319, 12] on label "True" at bounding box center [305, 3] width 42 height 17
click at [294, 6] on input "True" at bounding box center [291, 4] width 6 height 5
radio input "true"
click at [313, 51] on label "True" at bounding box center [305, 42] width 42 height 17
click at [294, 45] on input "True" at bounding box center [291, 43] width 6 height 5
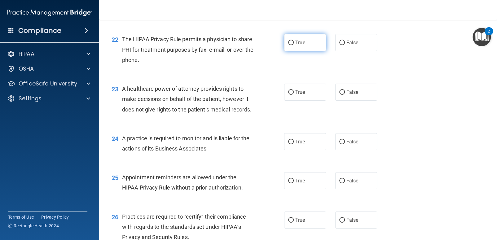
radio input "true"
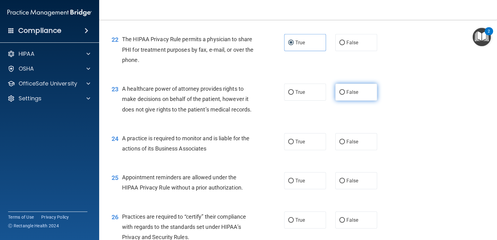
click at [358, 101] on label "False" at bounding box center [356, 92] width 42 height 17
click at [345, 95] on input "False" at bounding box center [342, 92] width 6 height 5
radio input "true"
click at [291, 144] on input "True" at bounding box center [291, 142] width 6 height 5
radio input "true"
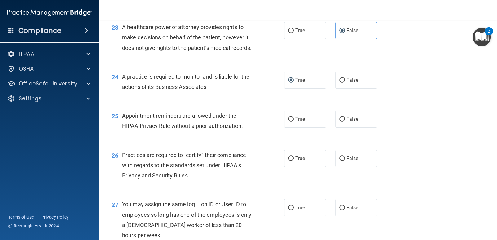
scroll to position [1209, 0]
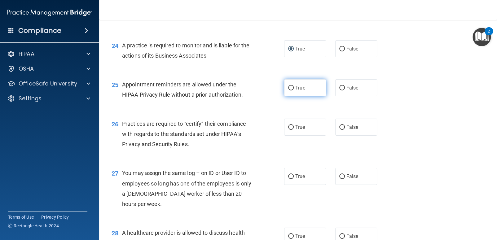
click at [290, 90] on input "True" at bounding box center [291, 88] width 6 height 5
radio input "true"
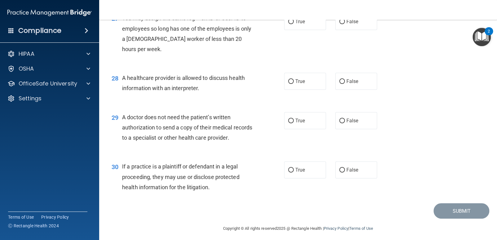
scroll to position [1332, 0]
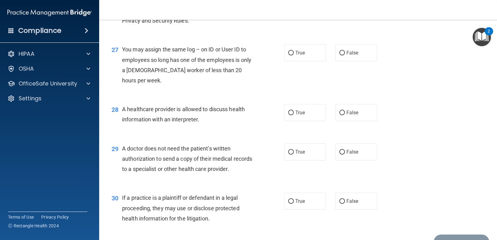
click at [335, 12] on label "False" at bounding box center [356, 3] width 42 height 17
click at [339, 6] on input "False" at bounding box center [342, 4] width 6 height 5
radio input "true"
click at [355, 61] on label "False" at bounding box center [356, 52] width 42 height 17
click at [345, 55] on input "False" at bounding box center [342, 53] width 6 height 5
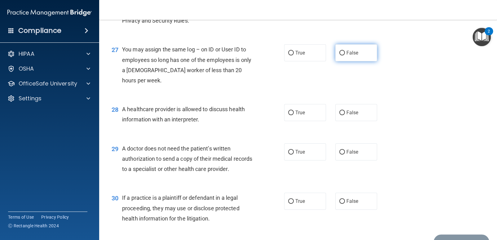
radio input "true"
click at [311, 121] on label "True" at bounding box center [305, 112] width 42 height 17
click at [294, 115] on input "True" at bounding box center [291, 113] width 6 height 5
radio input "true"
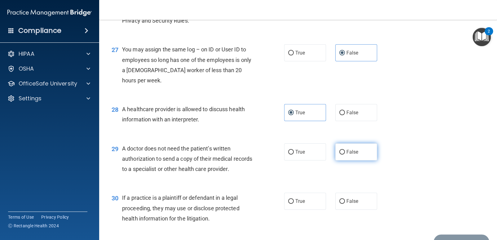
click at [349, 161] on label "False" at bounding box center [356, 151] width 42 height 17
click at [345, 155] on input "False" at bounding box center [342, 152] width 6 height 5
radio input "true"
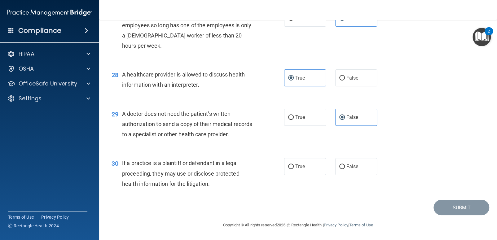
scroll to position [1408, 0]
click at [298, 172] on label "True" at bounding box center [305, 166] width 42 height 17
click at [294, 169] on input "True" at bounding box center [291, 167] width 6 height 5
radio input "true"
click at [448, 207] on button "Submit" at bounding box center [462, 208] width 56 height 16
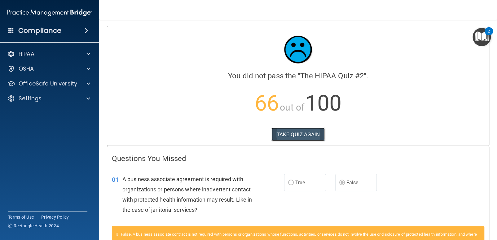
click at [291, 138] on button "TAKE QUIZ AGAIN" at bounding box center [298, 135] width 54 height 14
